Goal: Find specific page/section: Find specific page/section

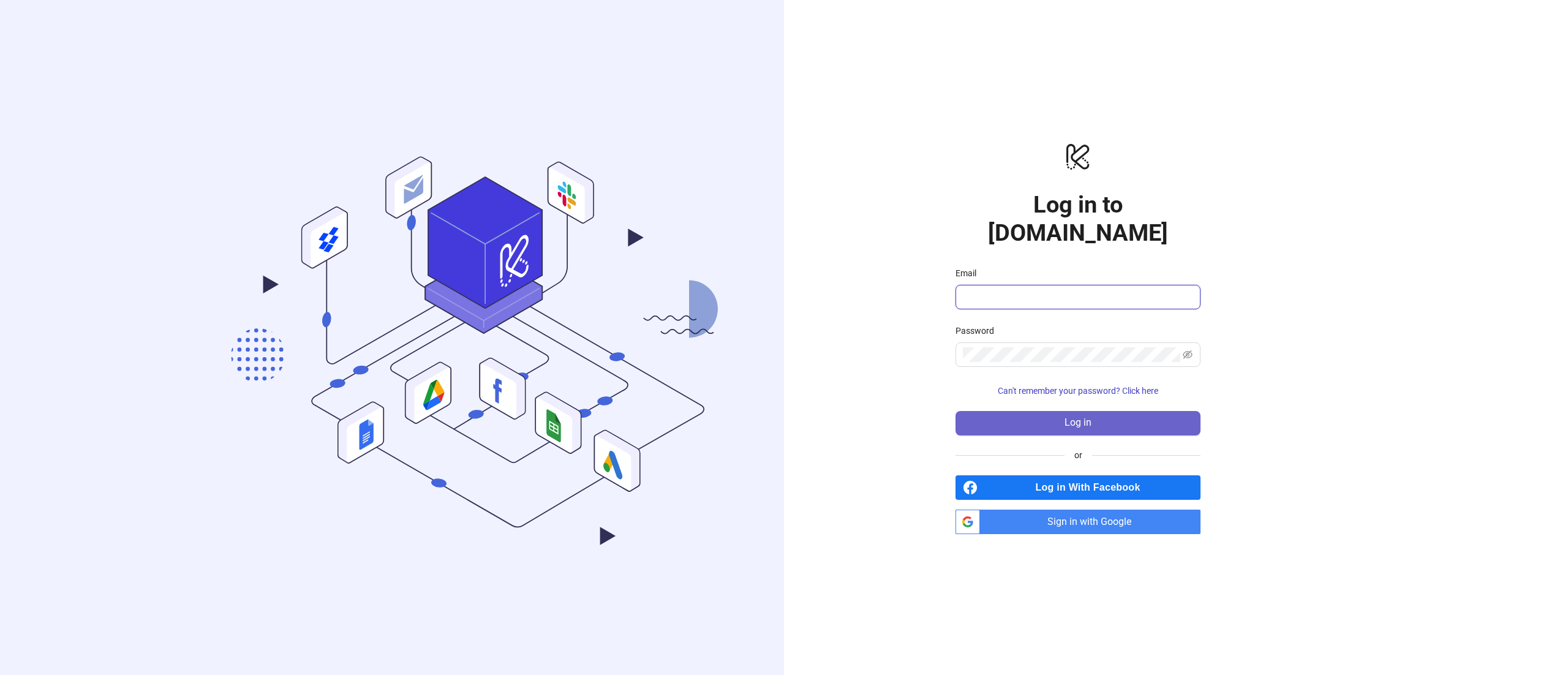
type input "**********"
click at [1115, 413] on button "Log in" at bounding box center [1078, 423] width 245 height 24
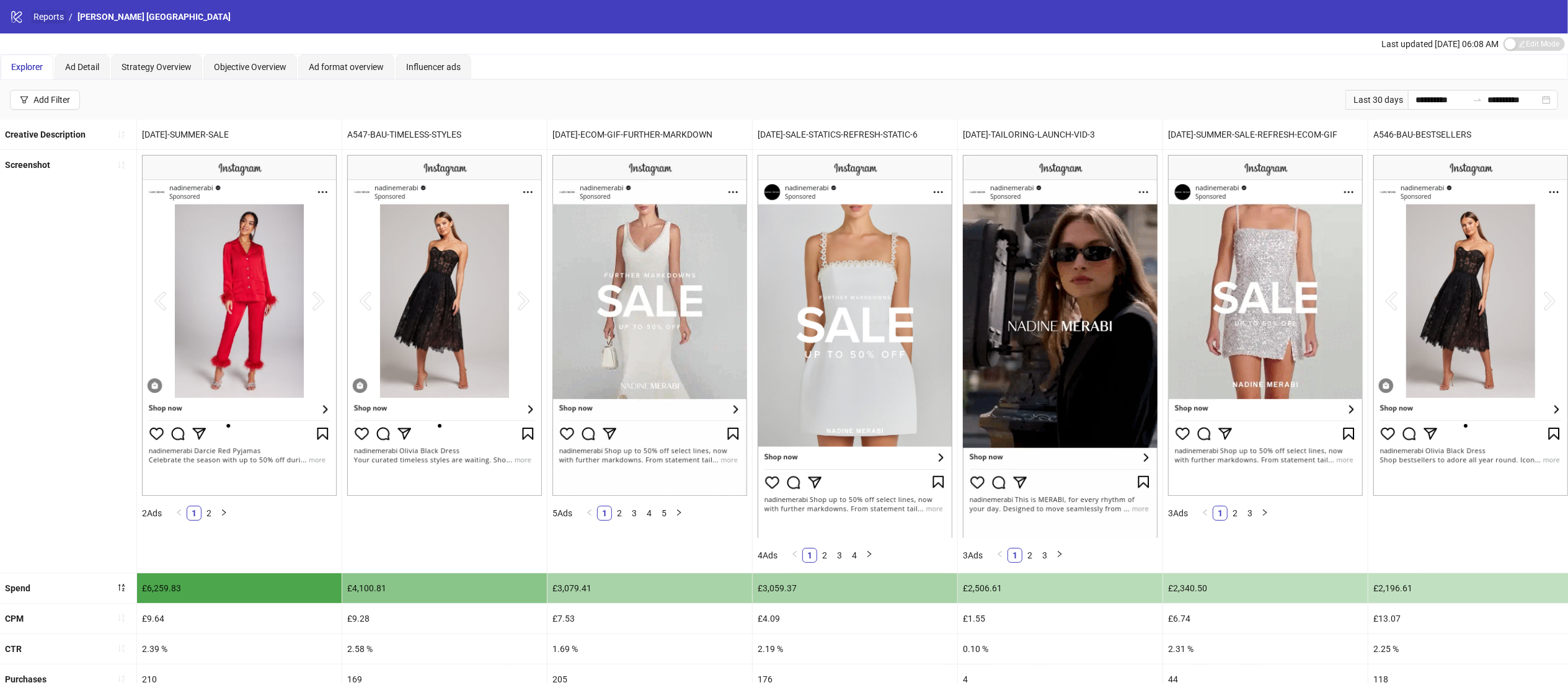
click at [48, 14] on link "Reports" at bounding box center [49, 17] width 35 height 14
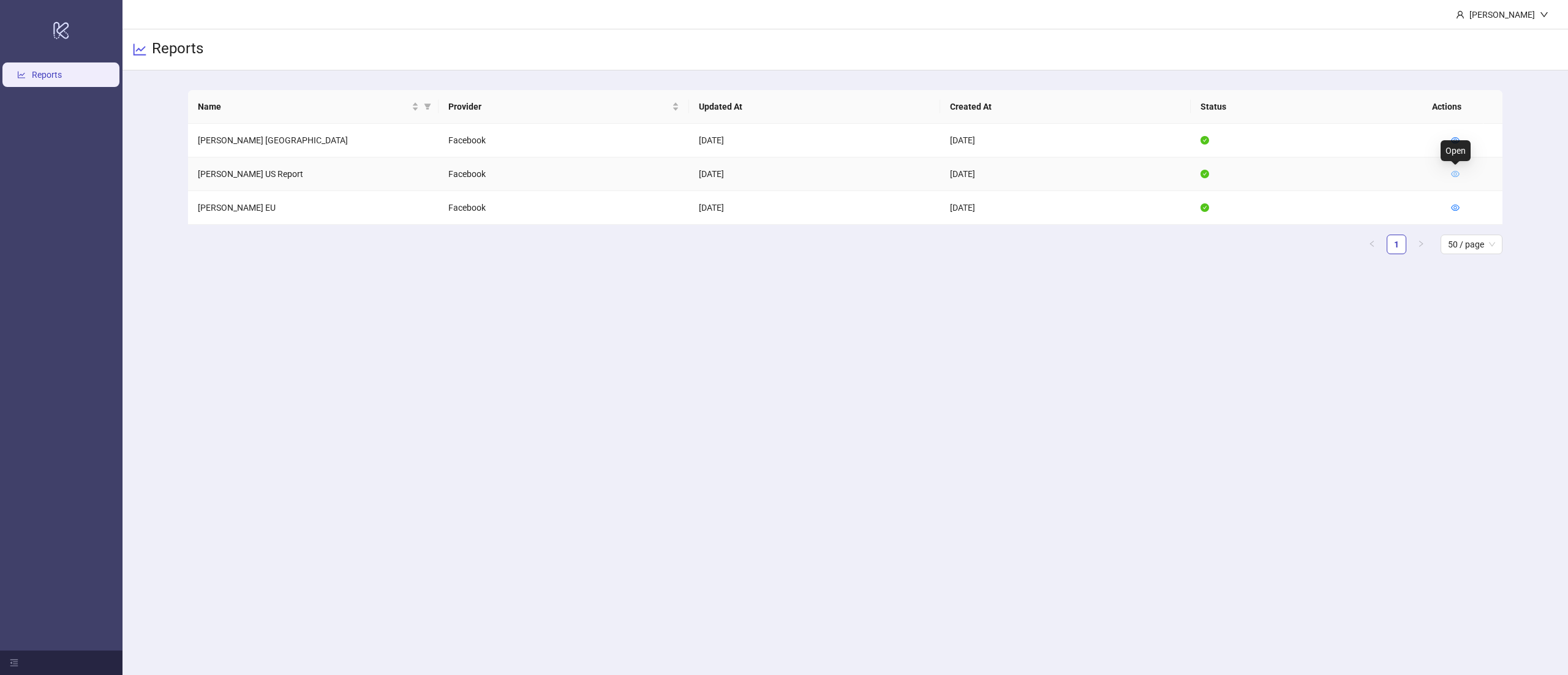
click at [1458, 175] on icon "eye" at bounding box center [1455, 174] width 9 height 9
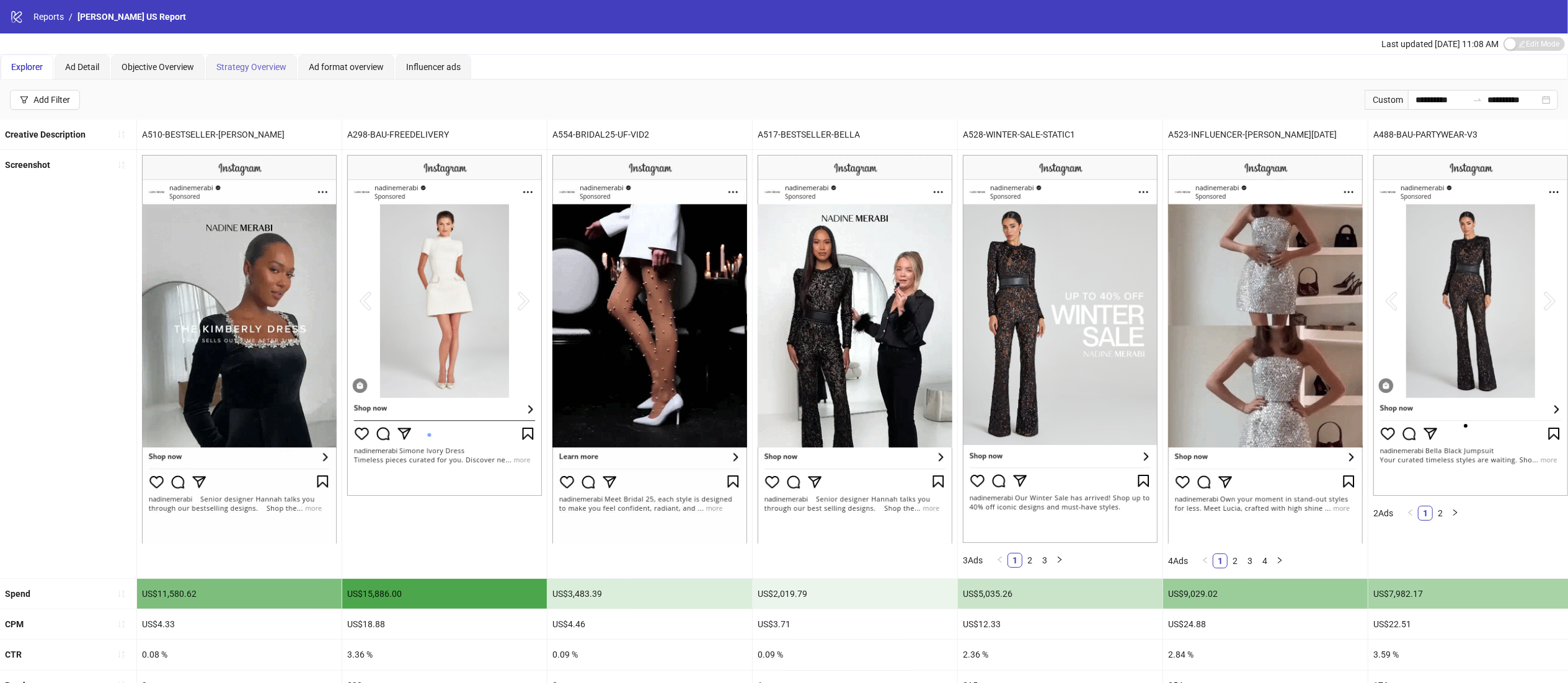
click at [249, 73] on div "Strategy Overview" at bounding box center [252, 67] width 91 height 25
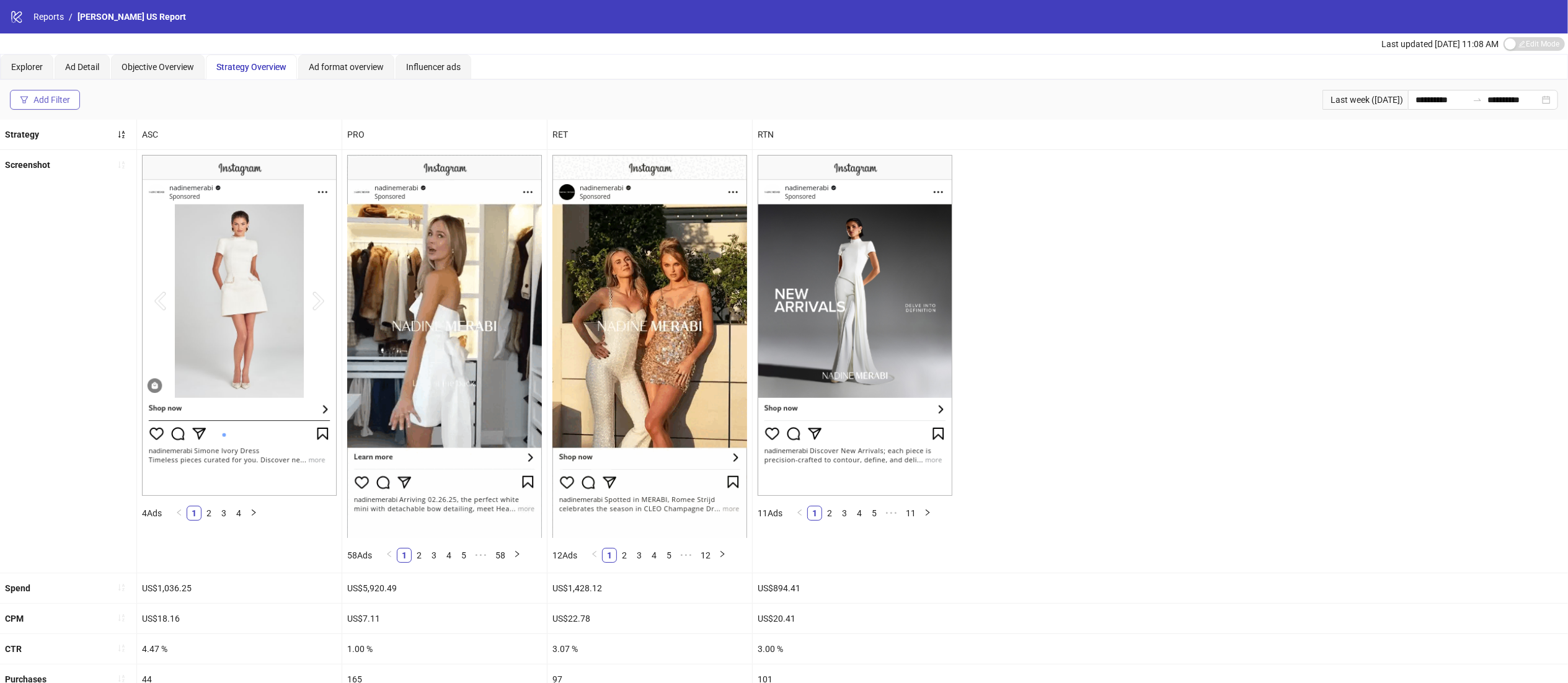
click at [67, 96] on div "Add Filter" at bounding box center [52, 100] width 37 height 10
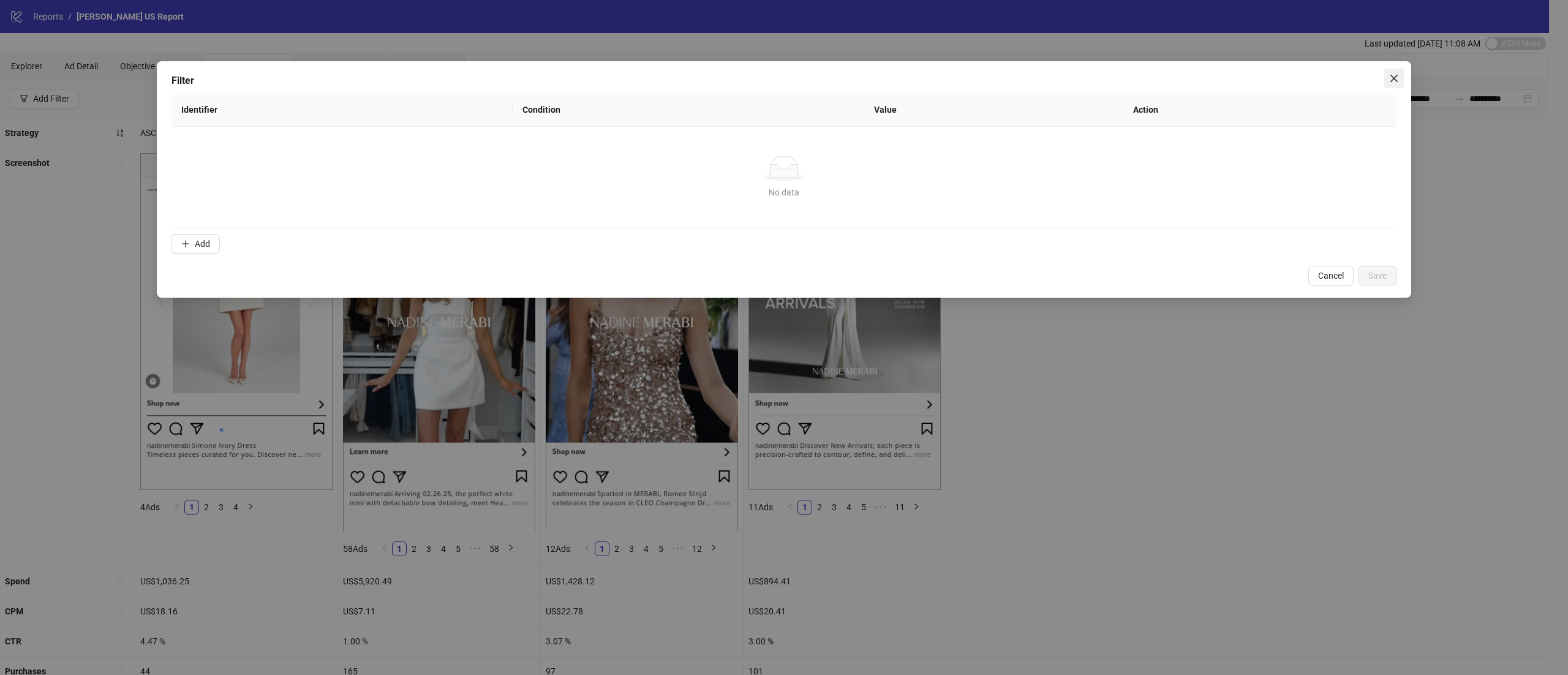
click at [1395, 81] on icon "close" at bounding box center [1394, 78] width 10 height 10
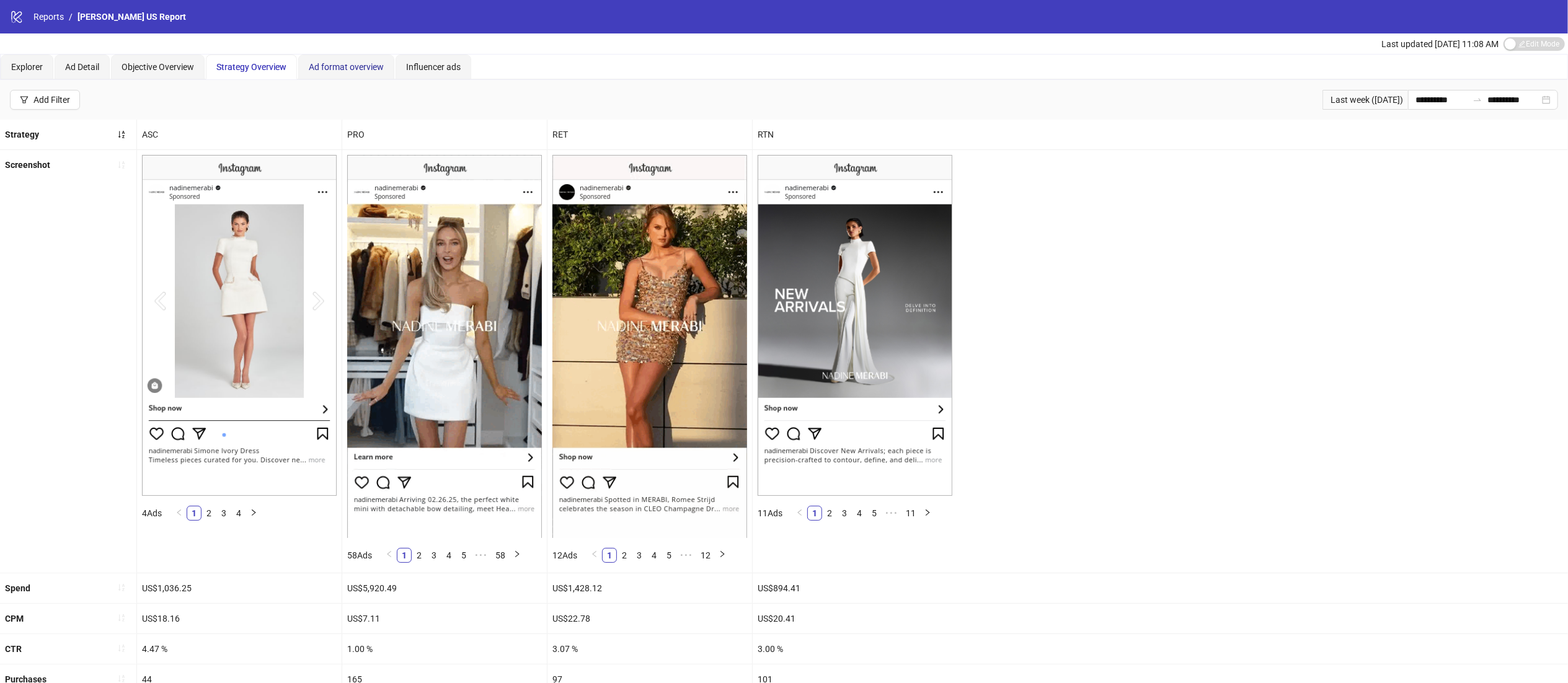
click at [361, 64] on span "Ad format overview" at bounding box center [346, 67] width 75 height 10
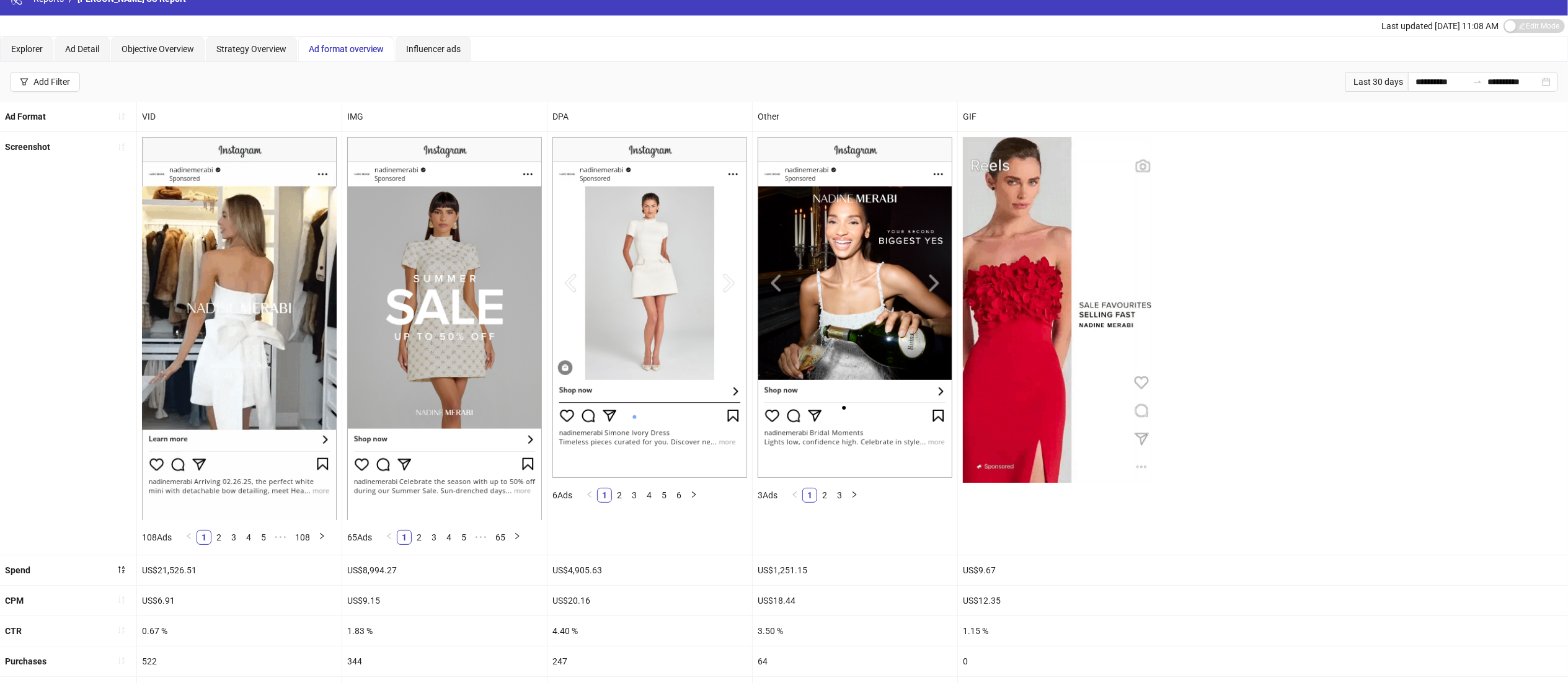
scroll to position [15, 0]
